Goal: Information Seeking & Learning: Understand process/instructions

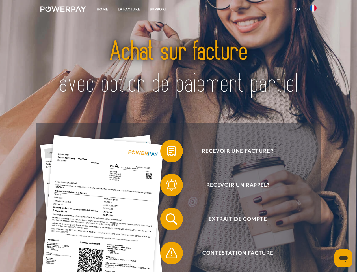
click at [63, 10] on img at bounding box center [63, 9] width 46 height 6
click at [314, 10] on img at bounding box center [313, 8] width 7 height 7
click at [298, 9] on link "CG" at bounding box center [297, 9] width 15 height 10
click at [168, 152] on span at bounding box center [163, 151] width 28 height 28
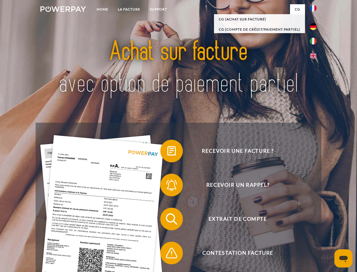
click at [168, 186] on span at bounding box center [163, 185] width 28 height 28
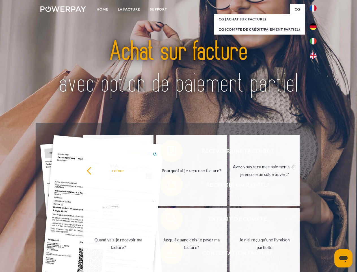
click at [168, 220] on link "Jusqu'à quand dois-je payer ma facture?" at bounding box center [192, 243] width 70 height 71
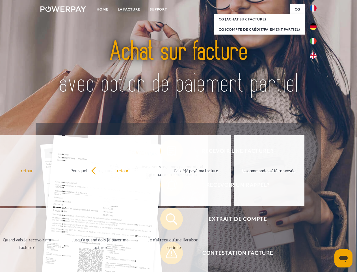
click at [168, 254] on span at bounding box center [163, 253] width 28 height 28
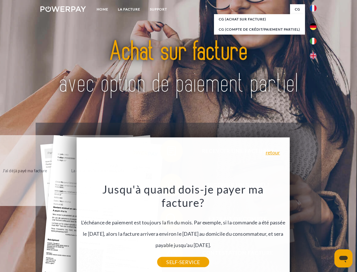
click at [344, 258] on icon "Ouvrir la fenêtre de messagerie" at bounding box center [344, 259] width 8 height 7
